Goal: Navigation & Orientation: Find specific page/section

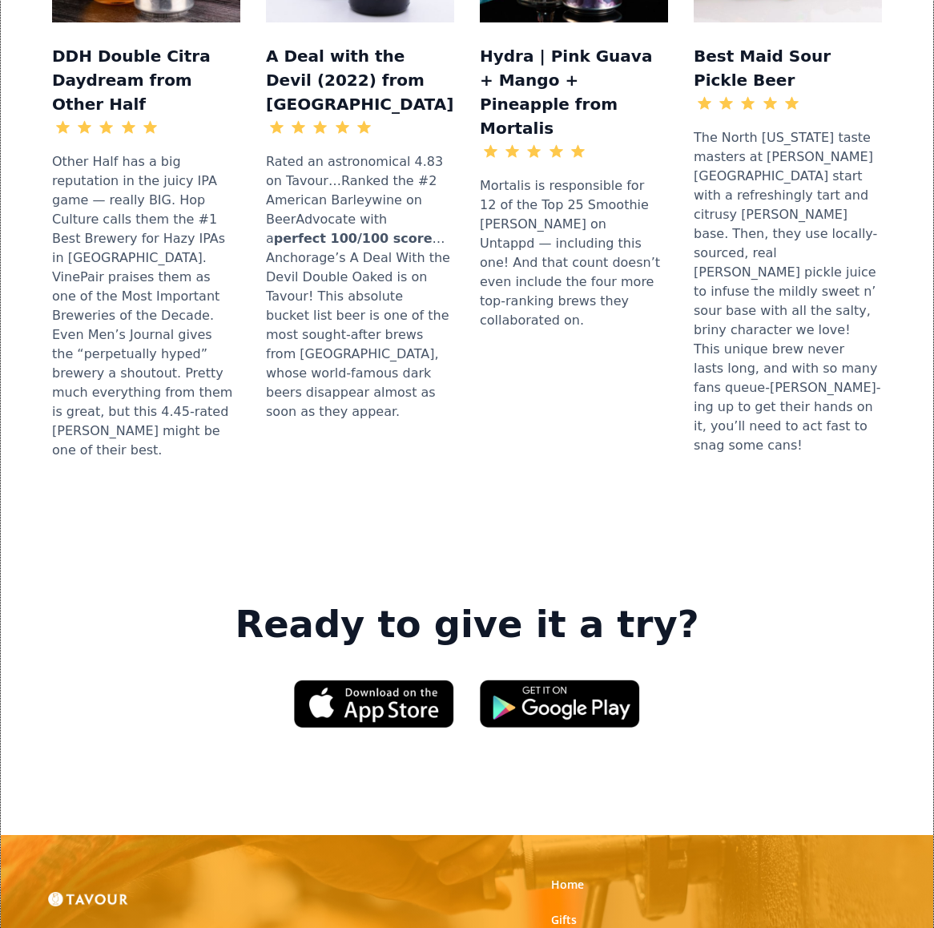
scroll to position [2154, 0]
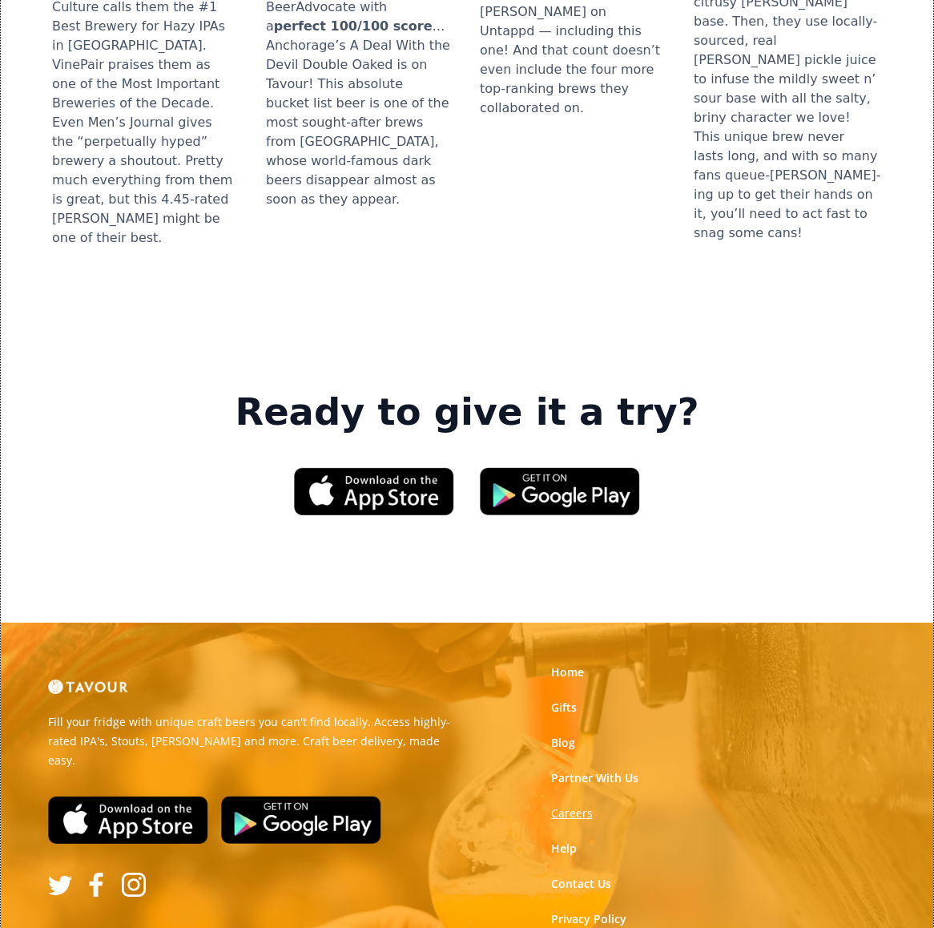
click at [572, 805] on strong "Careers" at bounding box center [572, 812] width 42 height 15
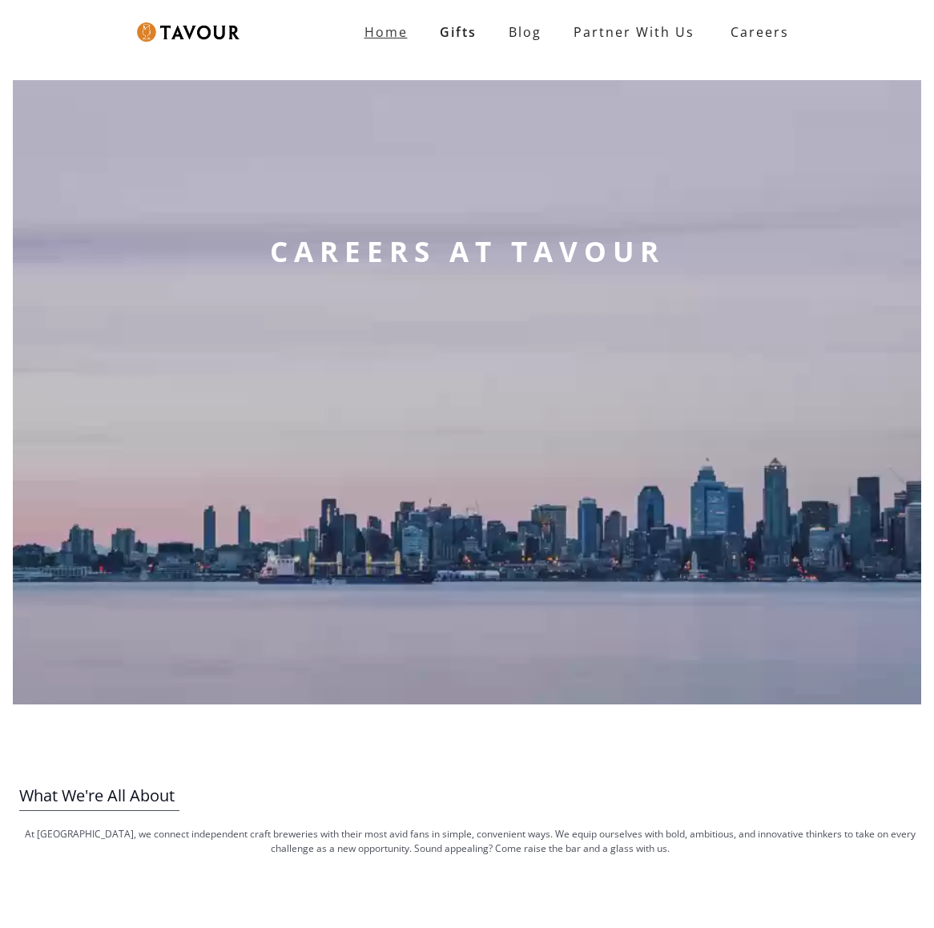
click at [406, 37] on strong "Home" at bounding box center [386, 32] width 43 height 18
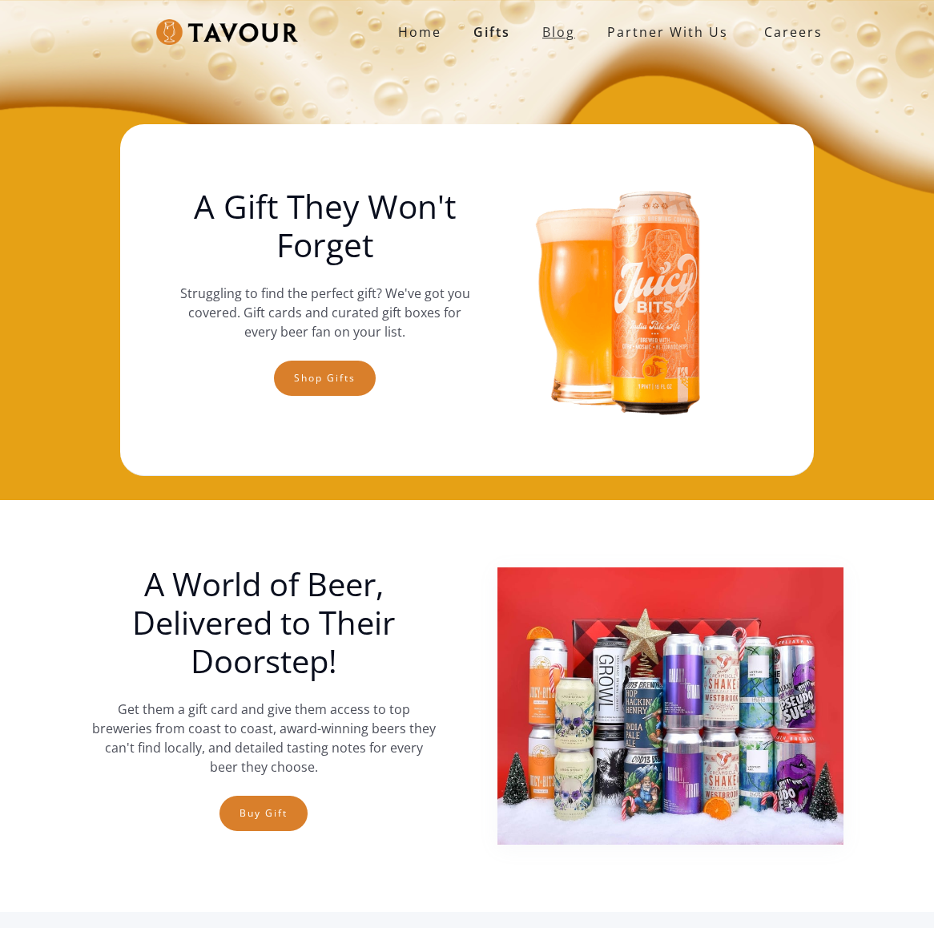
click at [557, 28] on link "Blog" at bounding box center [558, 32] width 65 height 32
